Goal: Task Accomplishment & Management: Manage account settings

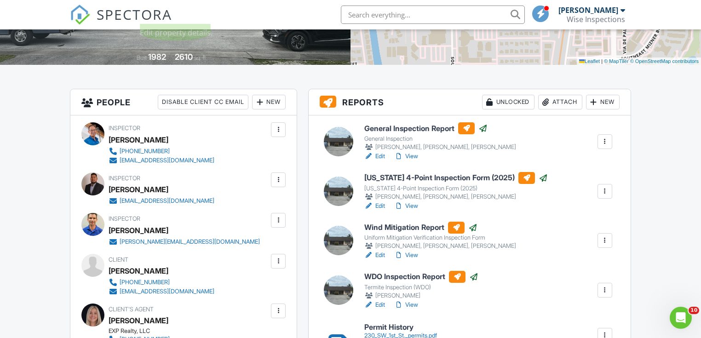
scroll to position [184, 0]
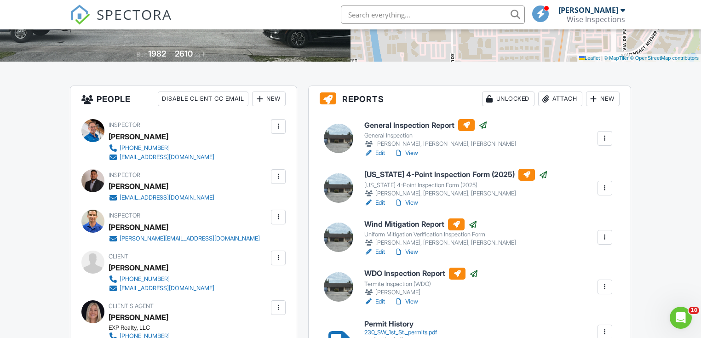
click at [413, 153] on link "View" at bounding box center [406, 153] width 24 height 9
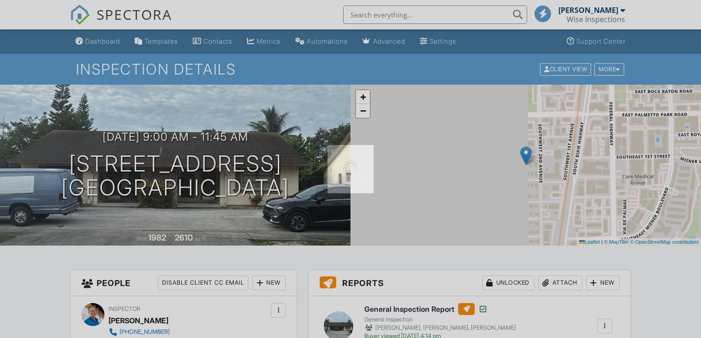
scroll to position [184, 0]
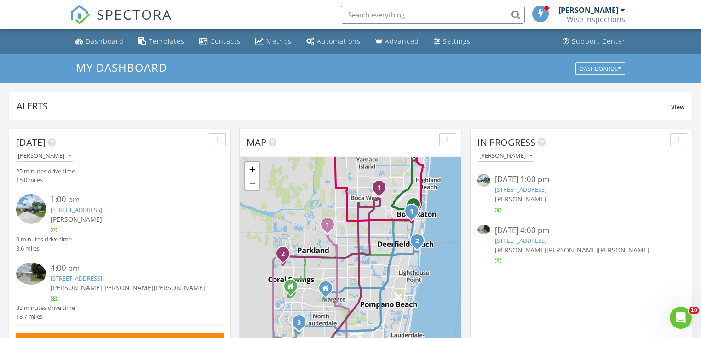
scroll to position [49, 0]
click at [102, 279] on link "8101 NW 59th Pl, Tamarac, FL 33321" at bounding box center [77, 278] width 52 height 8
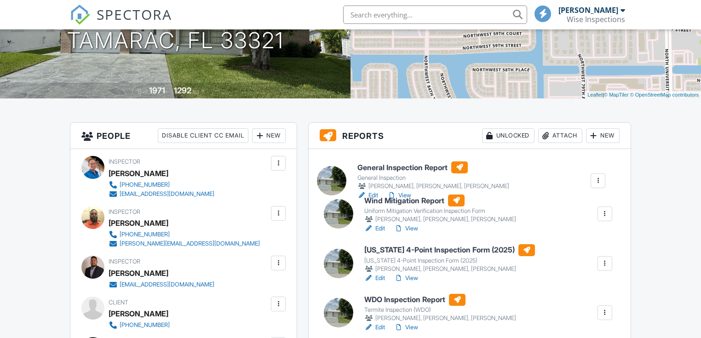
drag, startPoint x: 391, startPoint y: 261, endPoint x: 384, endPoint y: 165, distance: 96.4
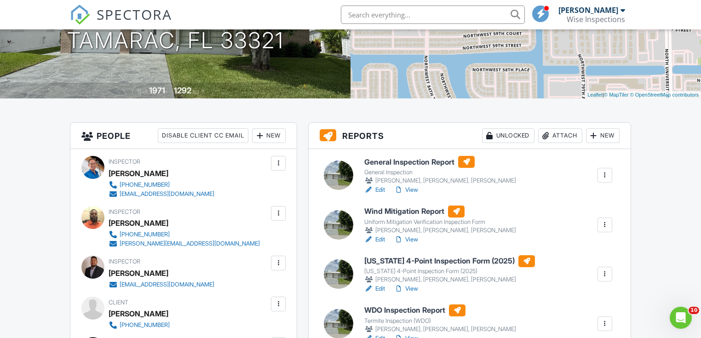
click at [411, 188] on link "View" at bounding box center [406, 189] width 24 height 9
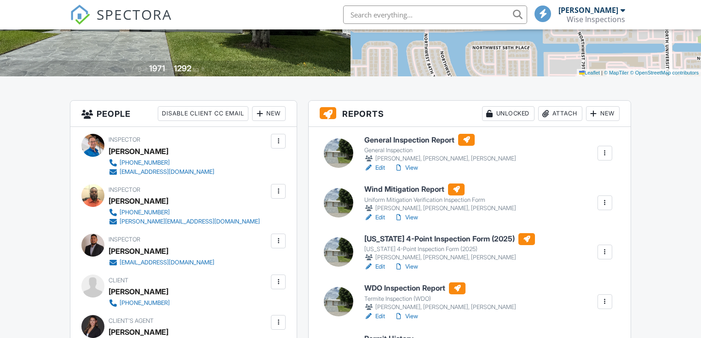
scroll to position [174, 0]
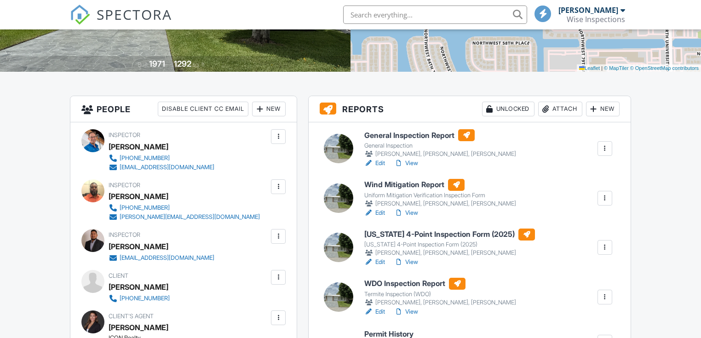
click at [413, 162] on link "View" at bounding box center [406, 163] width 24 height 9
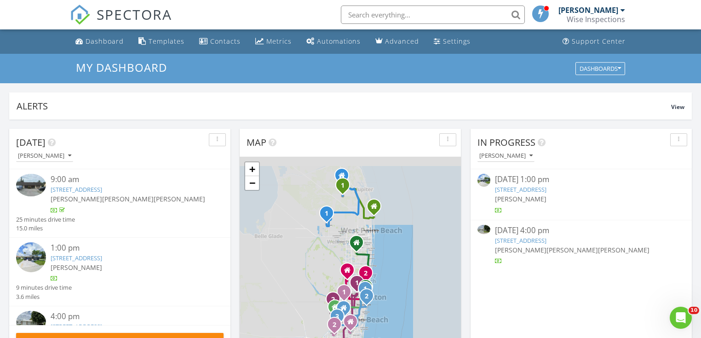
scroll to position [49, 0]
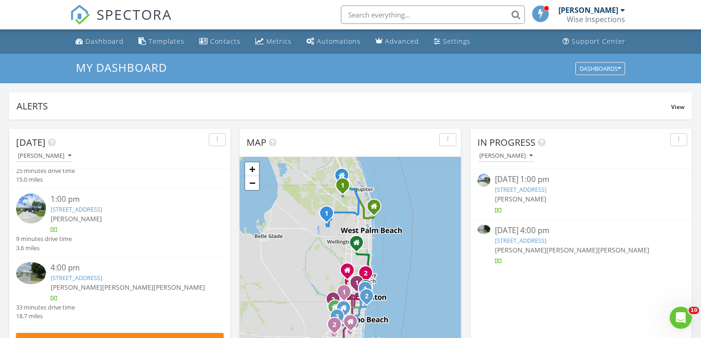
click at [102, 276] on link "8101 NW 59th Pl, Tamarac, FL 33321" at bounding box center [77, 278] width 52 height 8
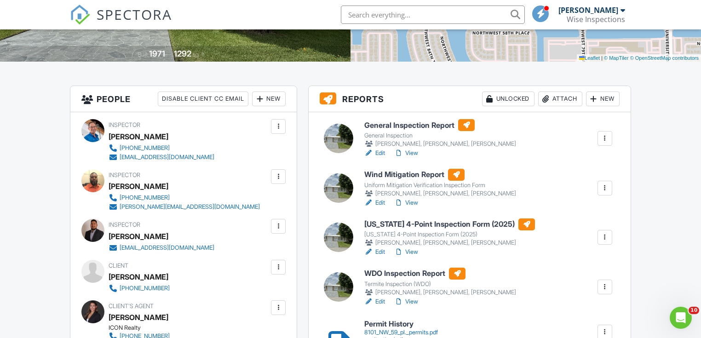
click at [411, 251] on link "View" at bounding box center [406, 251] width 24 height 9
click at [381, 153] on link "Edit" at bounding box center [374, 153] width 21 height 9
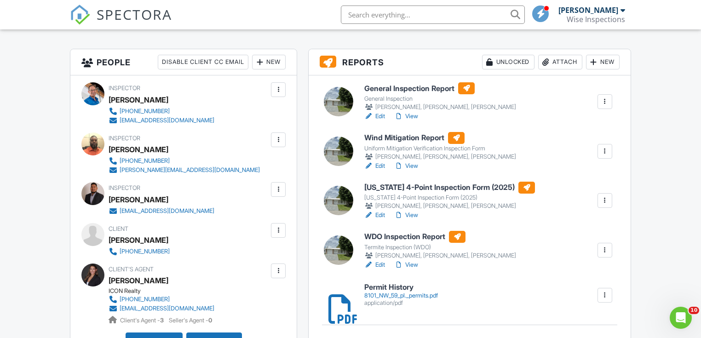
click at [413, 165] on link "View" at bounding box center [406, 165] width 24 height 9
click at [412, 166] on link "View" at bounding box center [406, 165] width 24 height 9
click at [604, 151] on div at bounding box center [604, 151] width 9 height 9
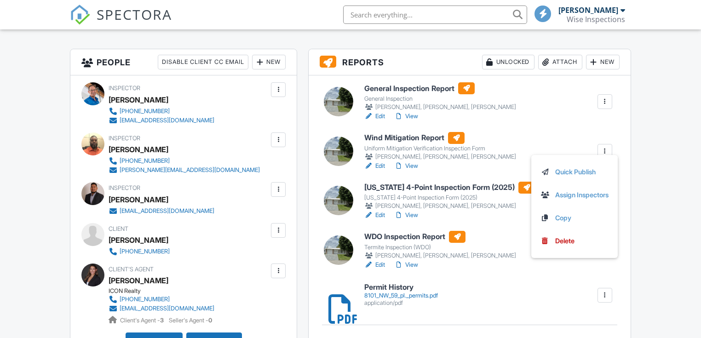
click at [604, 150] on div at bounding box center [604, 151] width 9 height 9
click at [588, 193] on link "Assign Inspectors" at bounding box center [574, 195] width 68 height 10
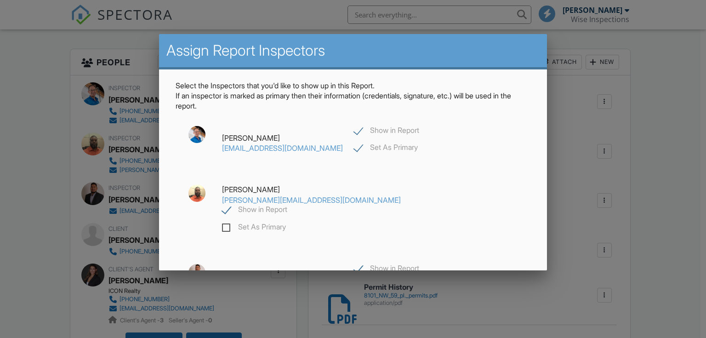
scroll to position [37, 0]
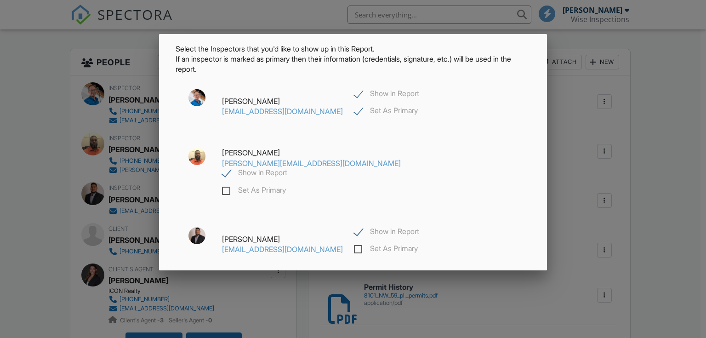
click at [354, 93] on label "Show in Report" at bounding box center [386, 94] width 65 height 11
checkbox input "false"
checkbox input "true"
click at [287, 168] on label "Show in Report" at bounding box center [254, 173] width 65 height 11
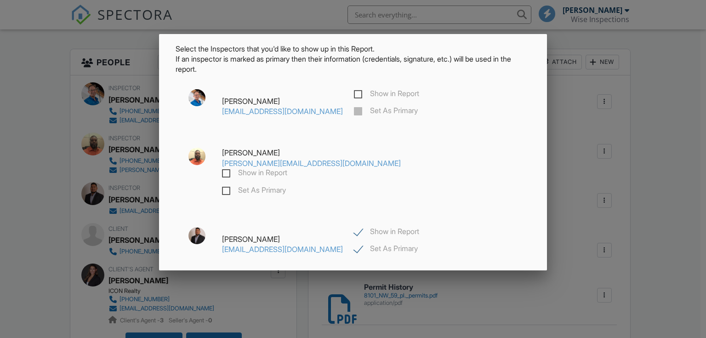
checkbox input "false"
checkbox input "true"
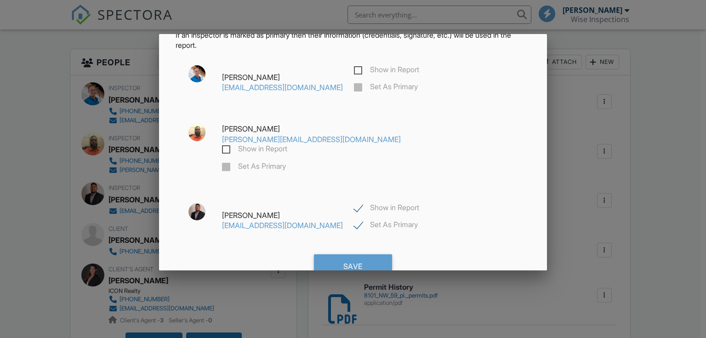
scroll to position [76, 0]
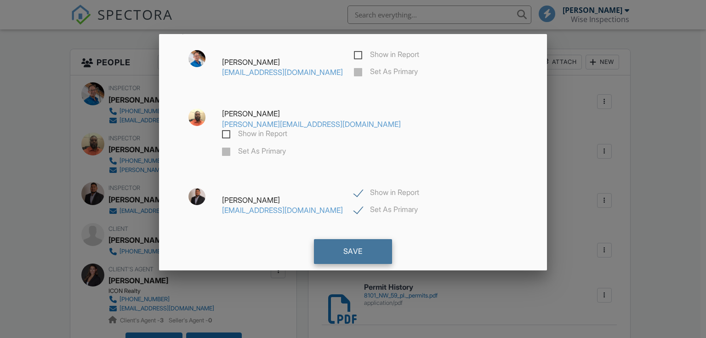
click at [363, 239] on div "Save" at bounding box center [353, 251] width 78 height 25
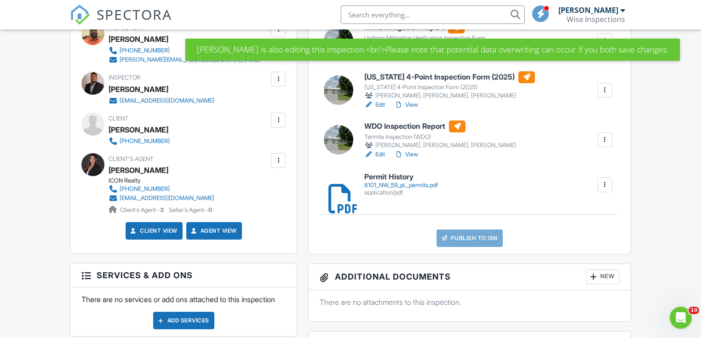
click at [414, 153] on link "View" at bounding box center [406, 154] width 24 height 9
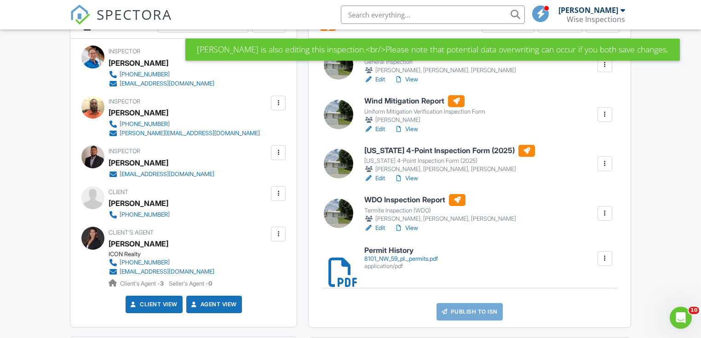
click at [415, 129] on link "View" at bounding box center [406, 129] width 24 height 9
click at [604, 115] on div at bounding box center [604, 114] width 9 height 9
click at [574, 156] on link "Assign Inspectors" at bounding box center [574, 158] width 68 height 10
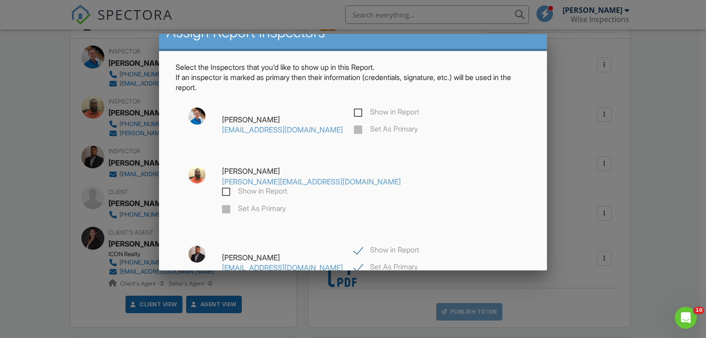
scroll to position [76, 0]
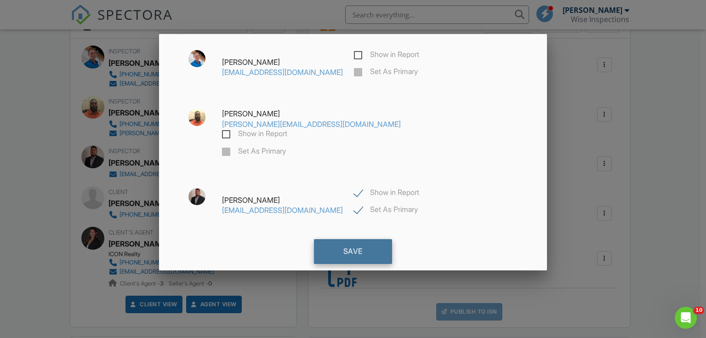
click at [358, 239] on div "Save" at bounding box center [353, 251] width 78 height 25
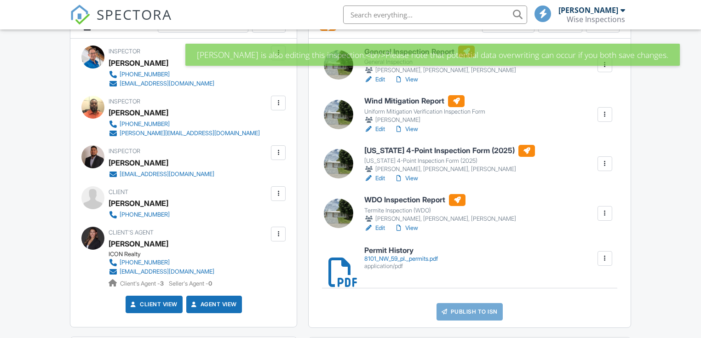
click at [414, 129] on link "View" at bounding box center [406, 129] width 24 height 9
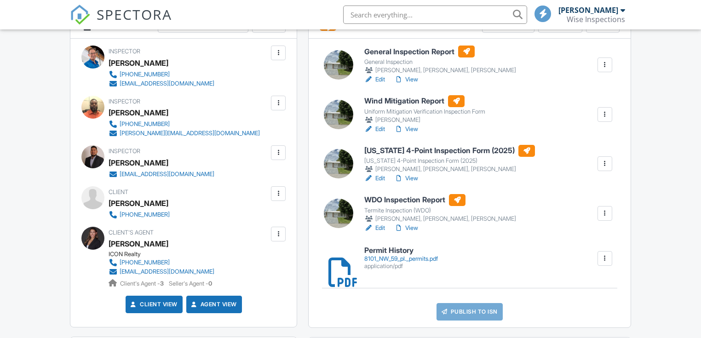
click at [605, 114] on div at bounding box center [604, 114] width 9 height 9
click at [568, 157] on link "Assign Inspectors" at bounding box center [574, 158] width 68 height 10
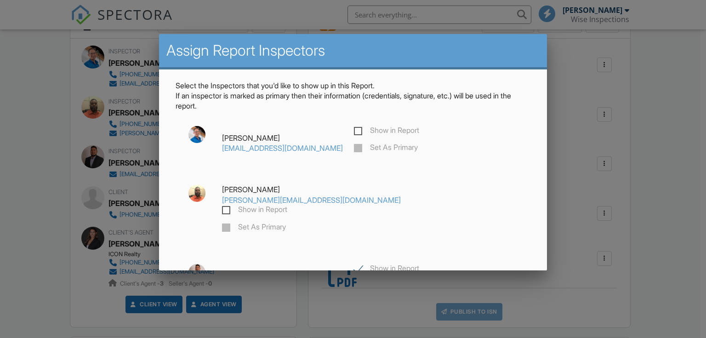
click at [354, 131] on label "Show in Report" at bounding box center [386, 131] width 65 height 11
checkbox input "true"
click at [354, 146] on label "Set As Primary" at bounding box center [386, 148] width 64 height 11
checkbox input "true"
checkbox input "false"
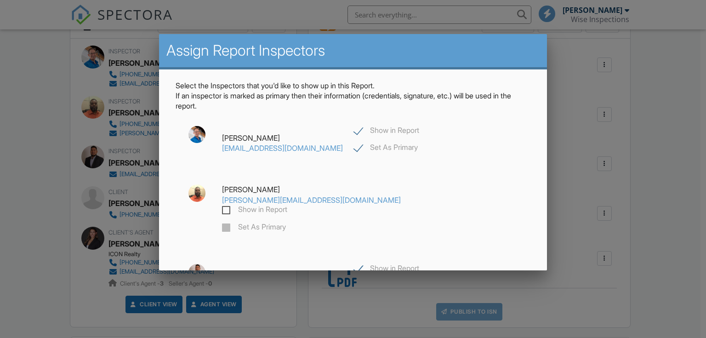
click at [354, 264] on label "Show in Report" at bounding box center [386, 269] width 65 height 11
checkbox input "false"
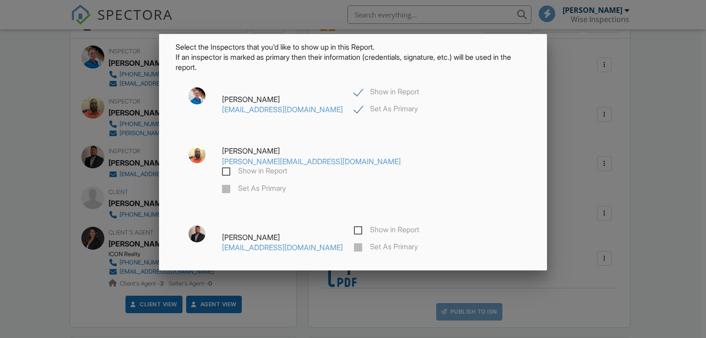
scroll to position [76, 0]
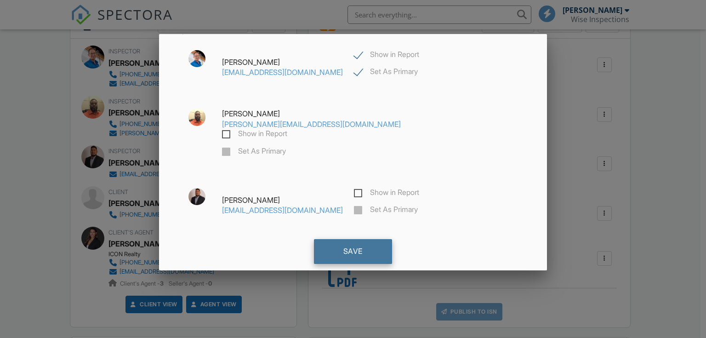
click at [344, 239] on div "Save" at bounding box center [353, 251] width 78 height 25
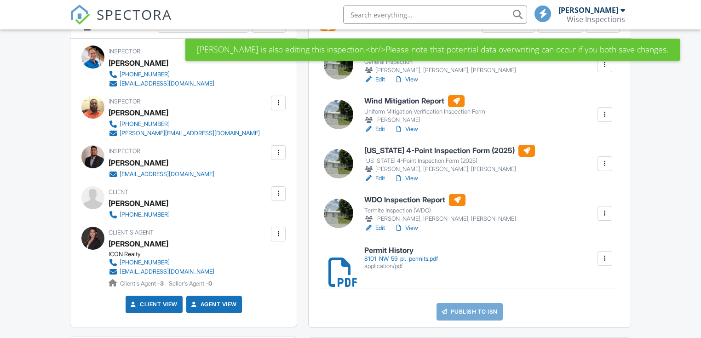
click at [412, 176] on link "View" at bounding box center [406, 178] width 24 height 9
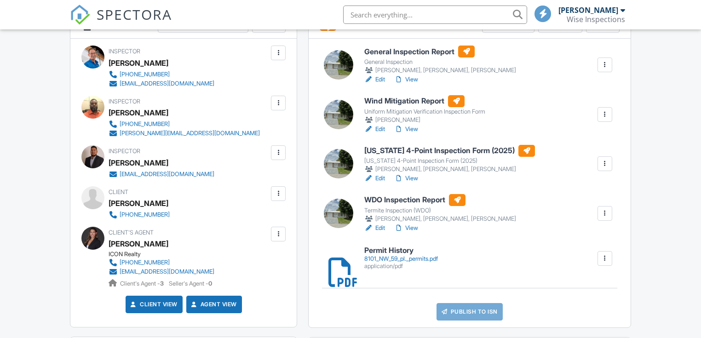
click at [414, 177] on link "View" at bounding box center [406, 178] width 24 height 9
click at [413, 178] on link "View" at bounding box center [406, 178] width 24 height 9
click at [412, 178] on link "View" at bounding box center [406, 178] width 24 height 9
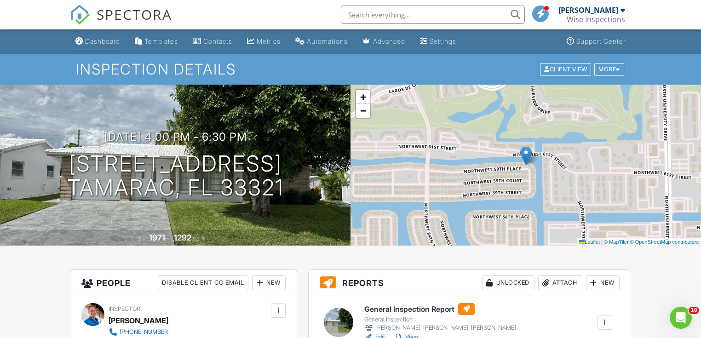
click at [101, 40] on div "Dashboard" at bounding box center [102, 41] width 35 height 8
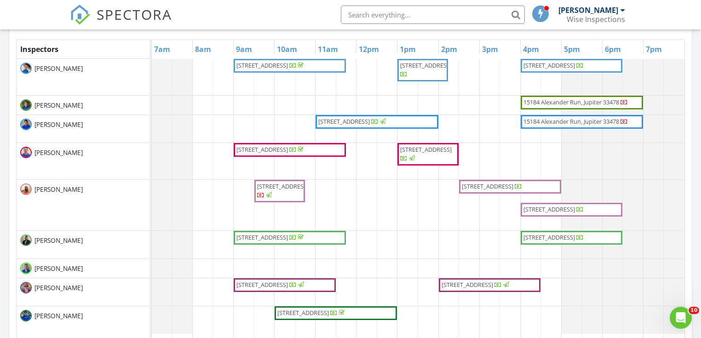
scroll to position [411, 0]
